Goal: Find specific page/section: Find specific page/section

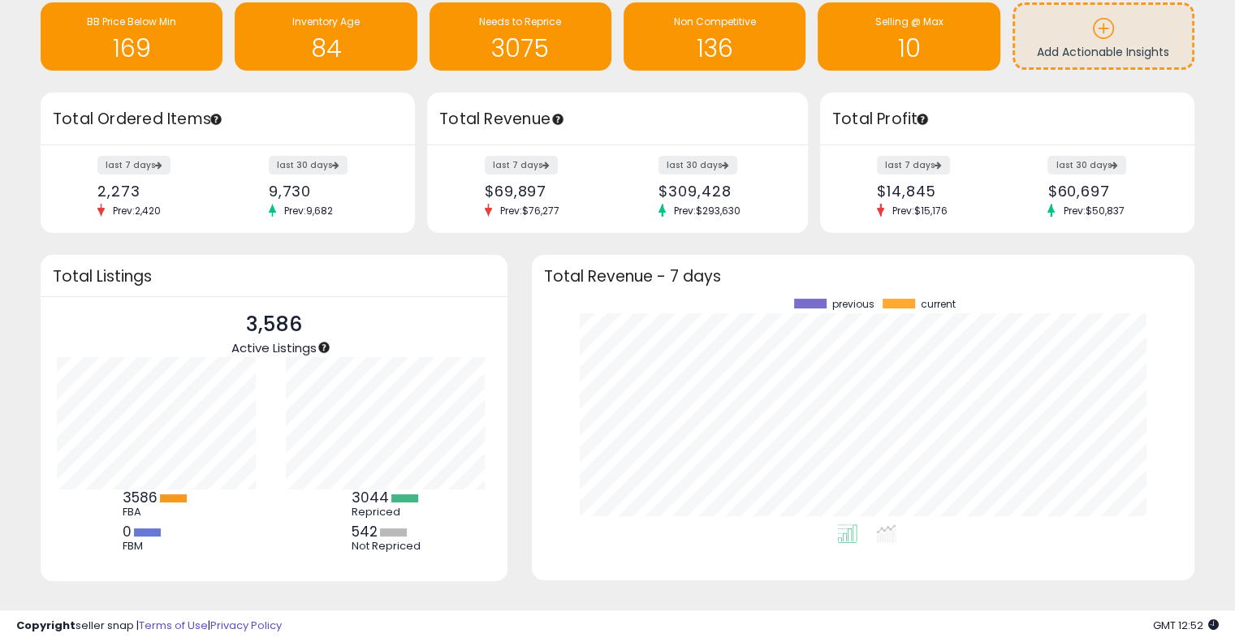
scroll to position [3, 0]
click at [507, 37] on h1 "3075" at bounding box center [521, 48] width 166 height 27
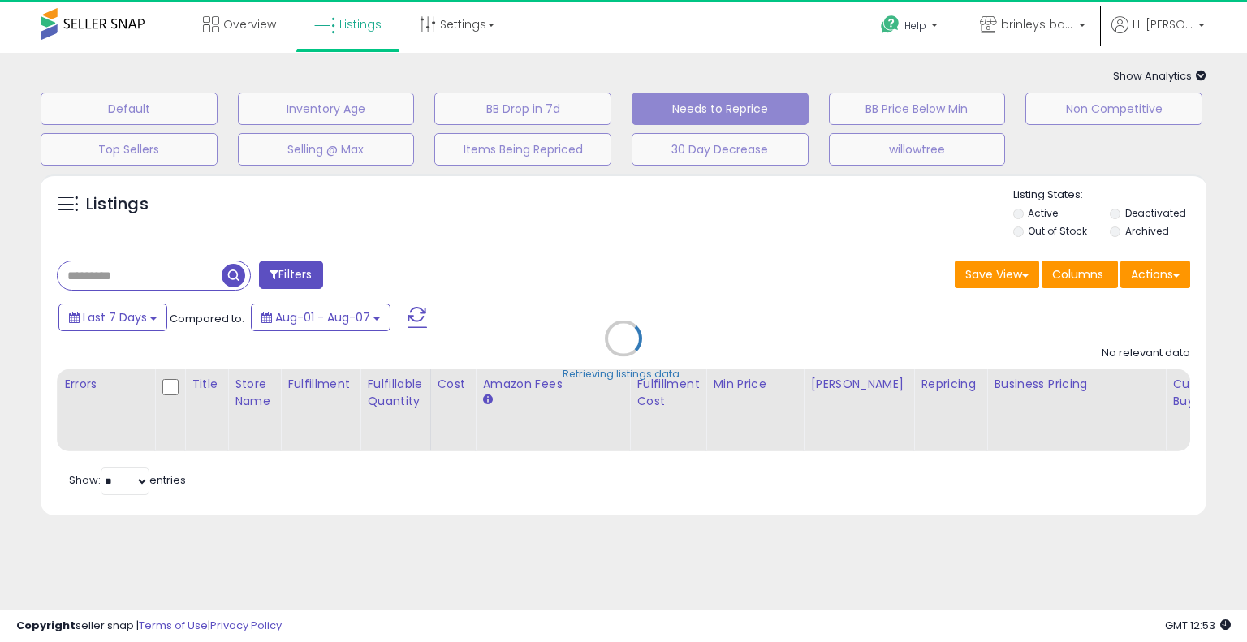
drag, startPoint x: 632, startPoint y: 490, endPoint x: 1211, endPoint y: 629, distance: 596.2
click at [632, 490] on div "Retrieving listings data.." at bounding box center [623, 351] width 1190 height 370
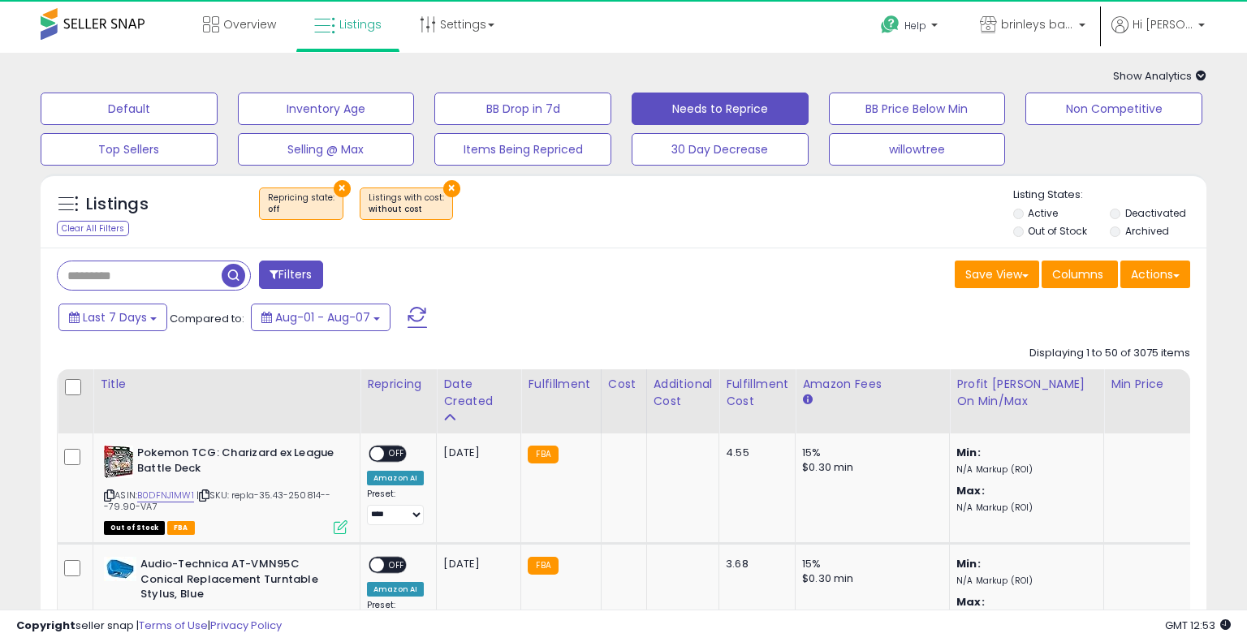
select select "**"
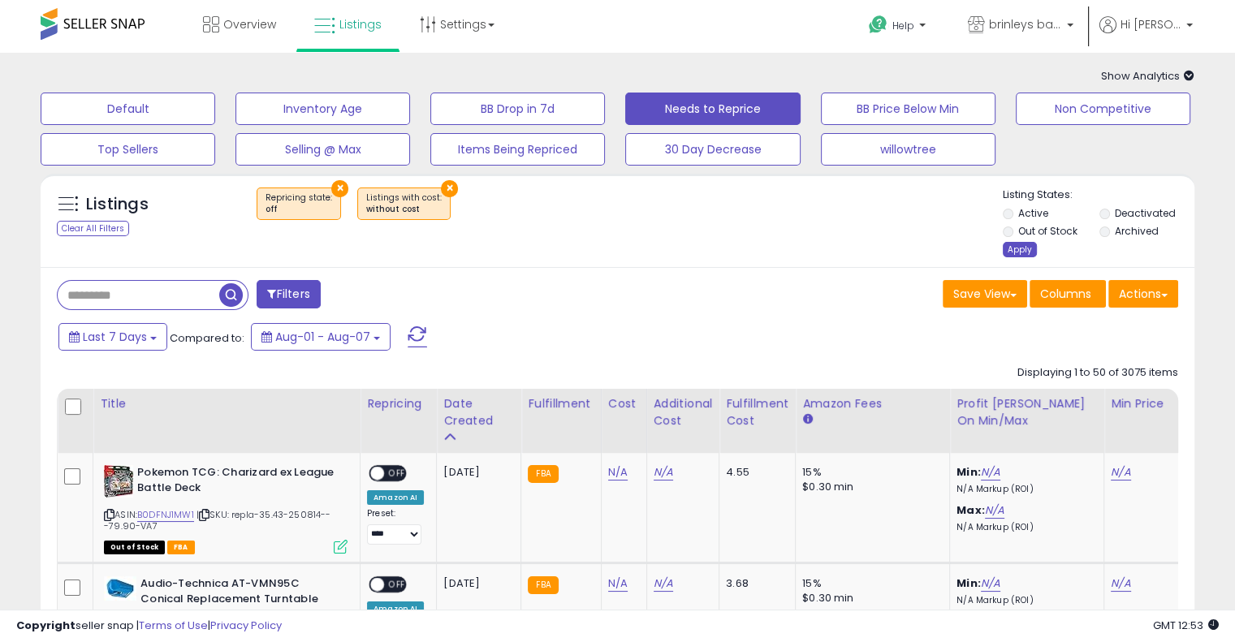
click at [1020, 250] on div "Apply" at bounding box center [1020, 249] width 34 height 15
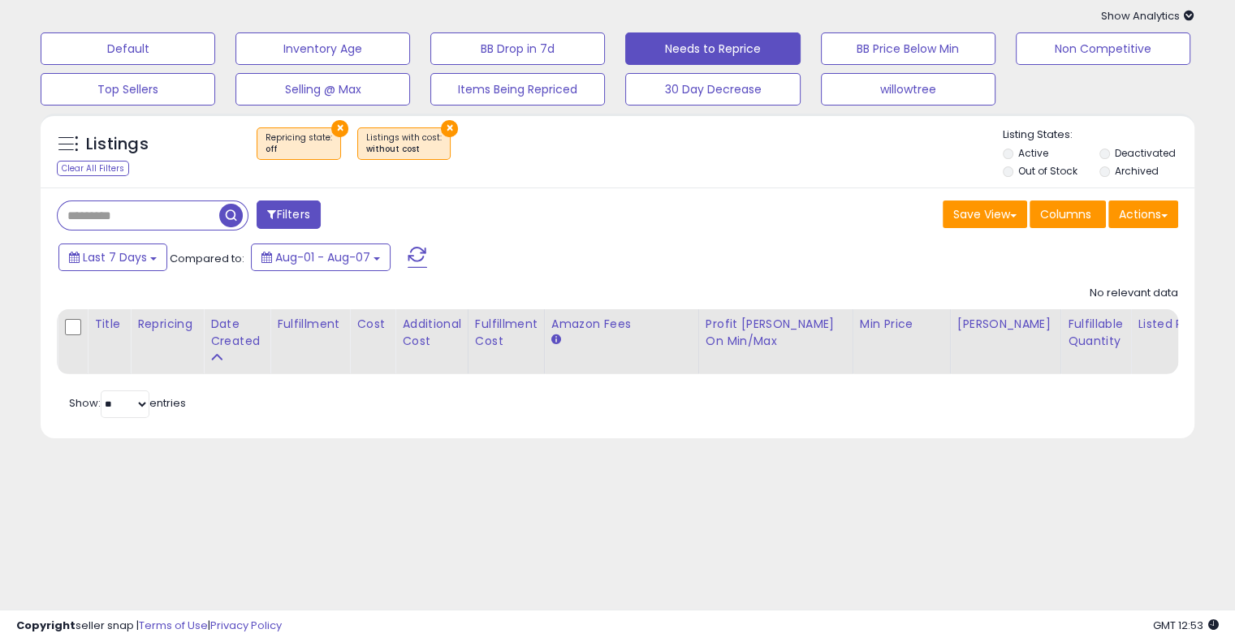
scroll to position [84, 0]
